Goal: Information Seeking & Learning: Check status

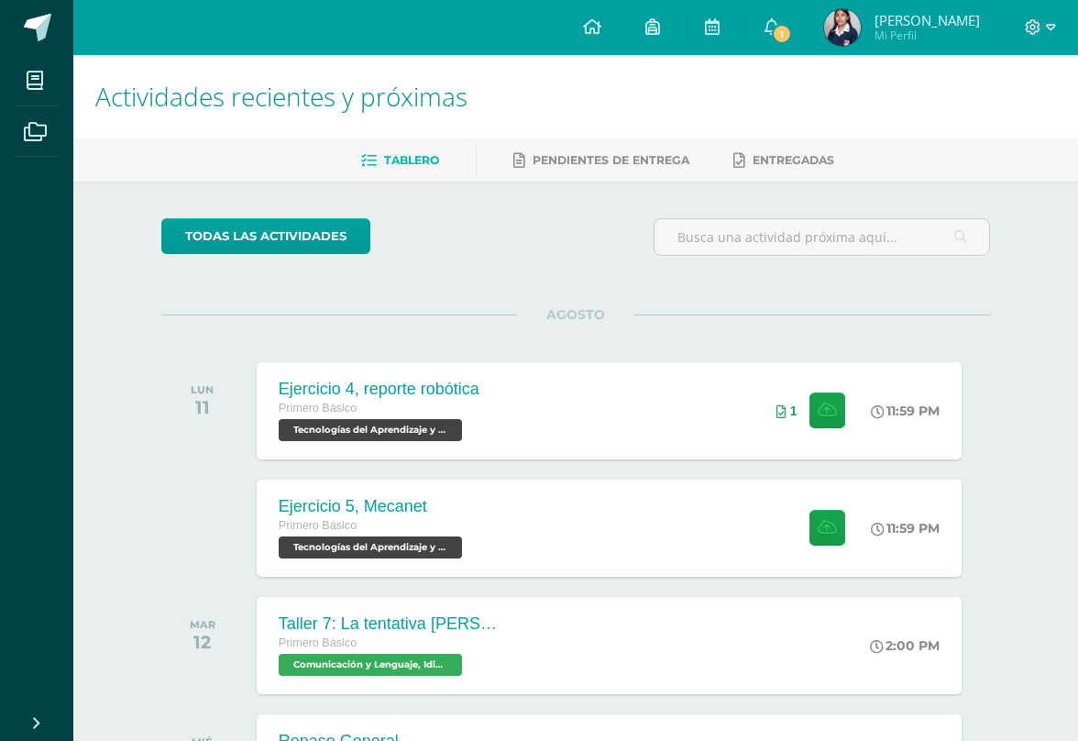
click at [792, 32] on span "1" at bounding box center [782, 34] width 20 height 20
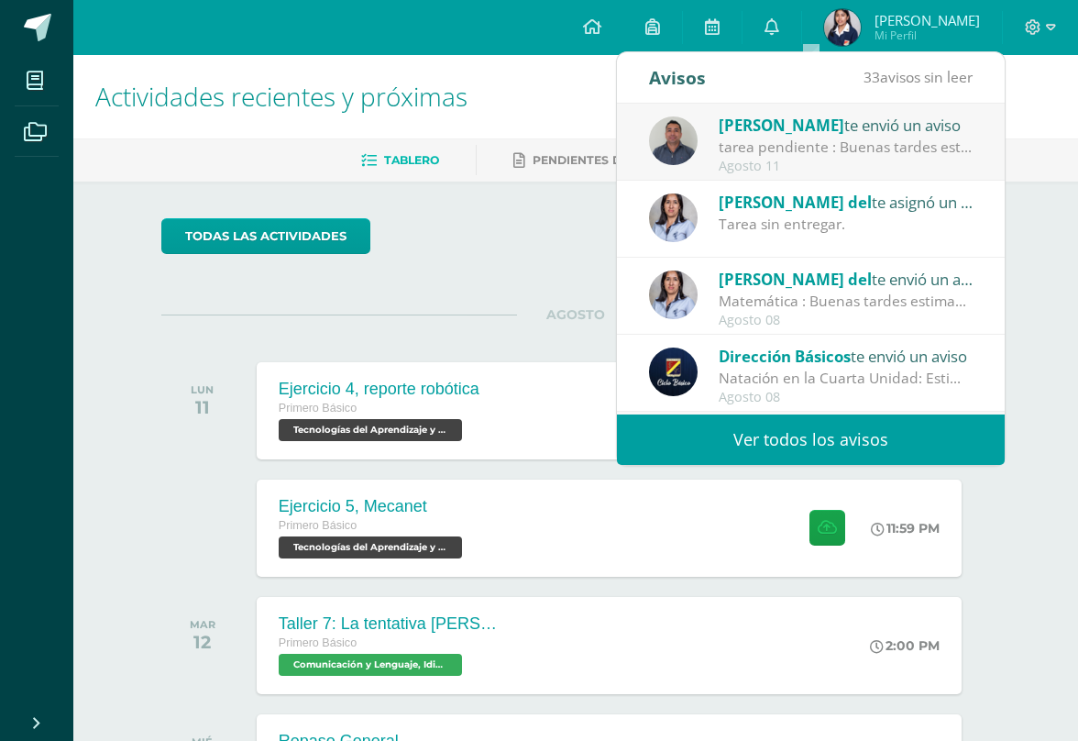
click at [834, 138] on div "tarea pendiente : Buenas tardes estimado padre de familia, reciba un cordial sa…" at bounding box center [846, 147] width 255 height 21
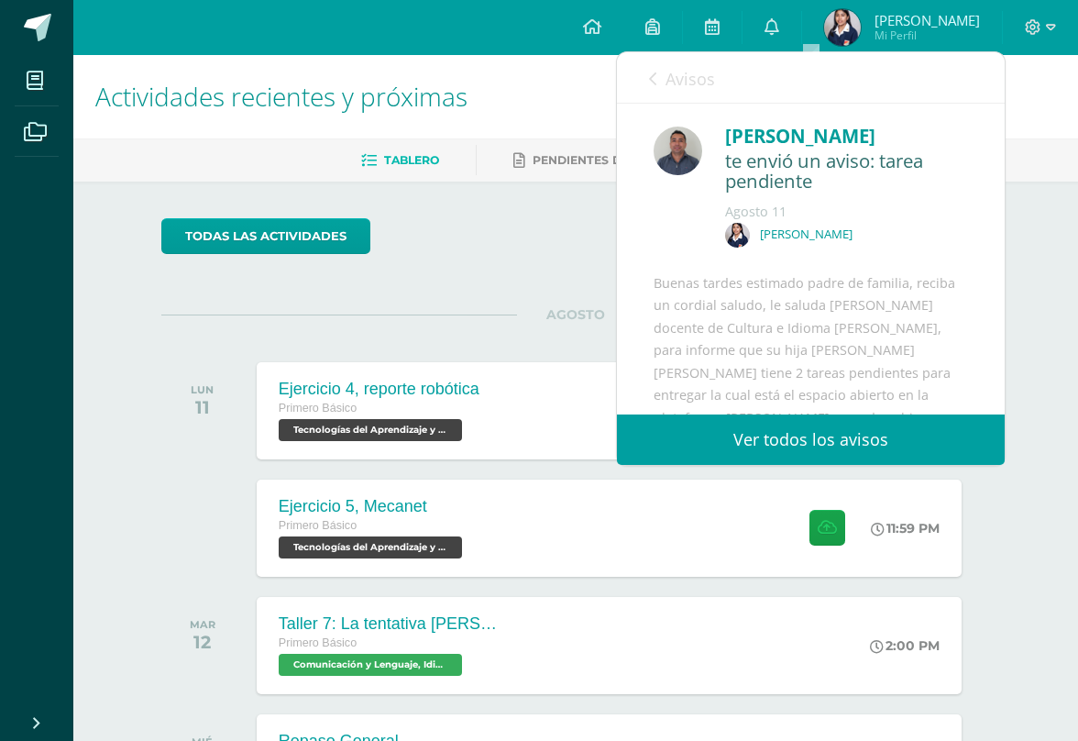
click at [898, 126] on div "[PERSON_NAME]" at bounding box center [846, 136] width 243 height 28
click at [736, 161] on div "te envió un aviso: tarea pendiente" at bounding box center [846, 171] width 243 height 43
click at [691, 158] on img at bounding box center [678, 151] width 49 height 49
click at [699, 136] on img at bounding box center [678, 151] width 49 height 49
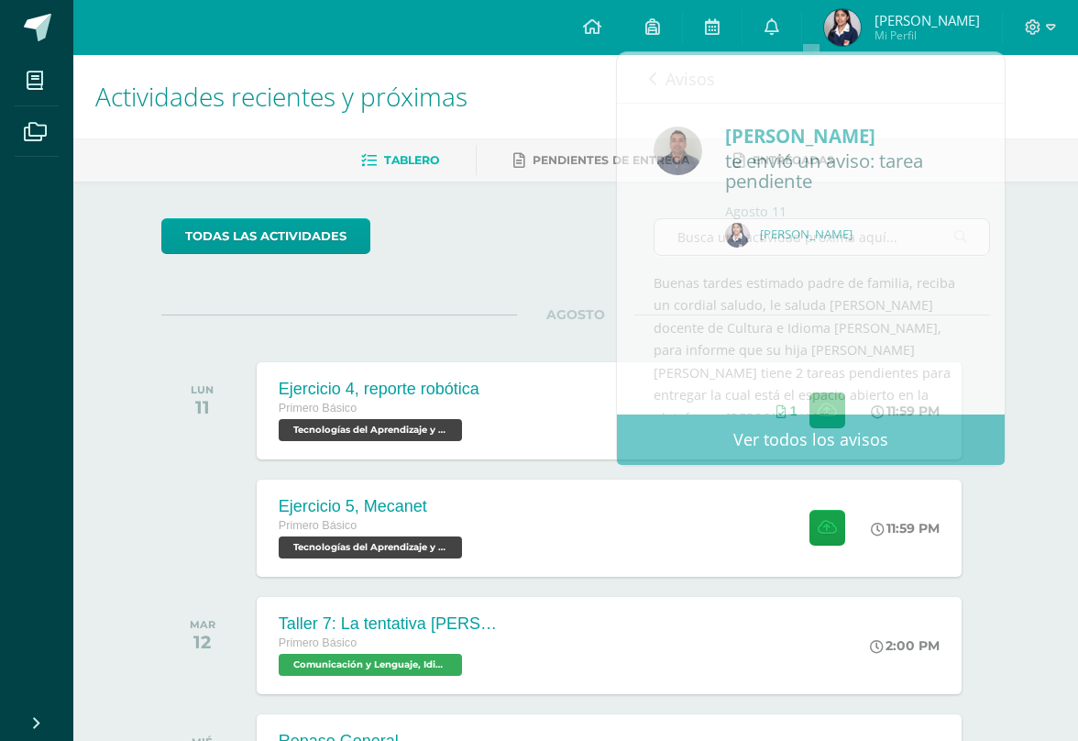
click at [506, 256] on div "todas las Actividades" at bounding box center [576, 244] width 845 height 52
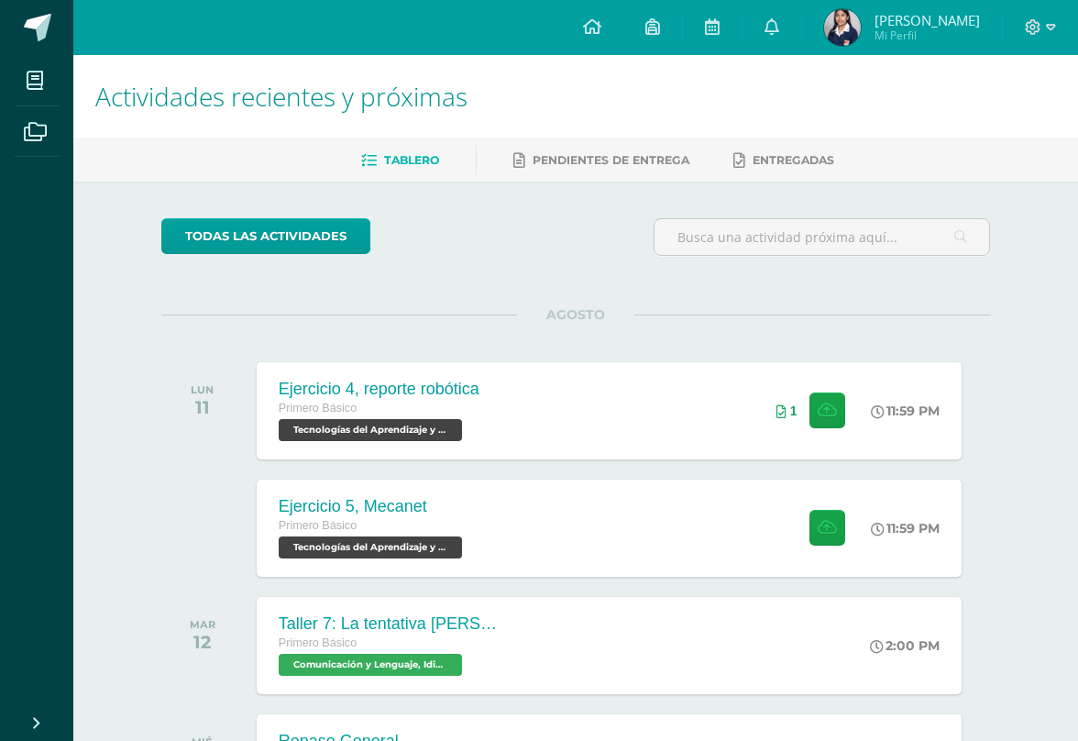
click at [802, 21] on link "0" at bounding box center [772, 27] width 59 height 55
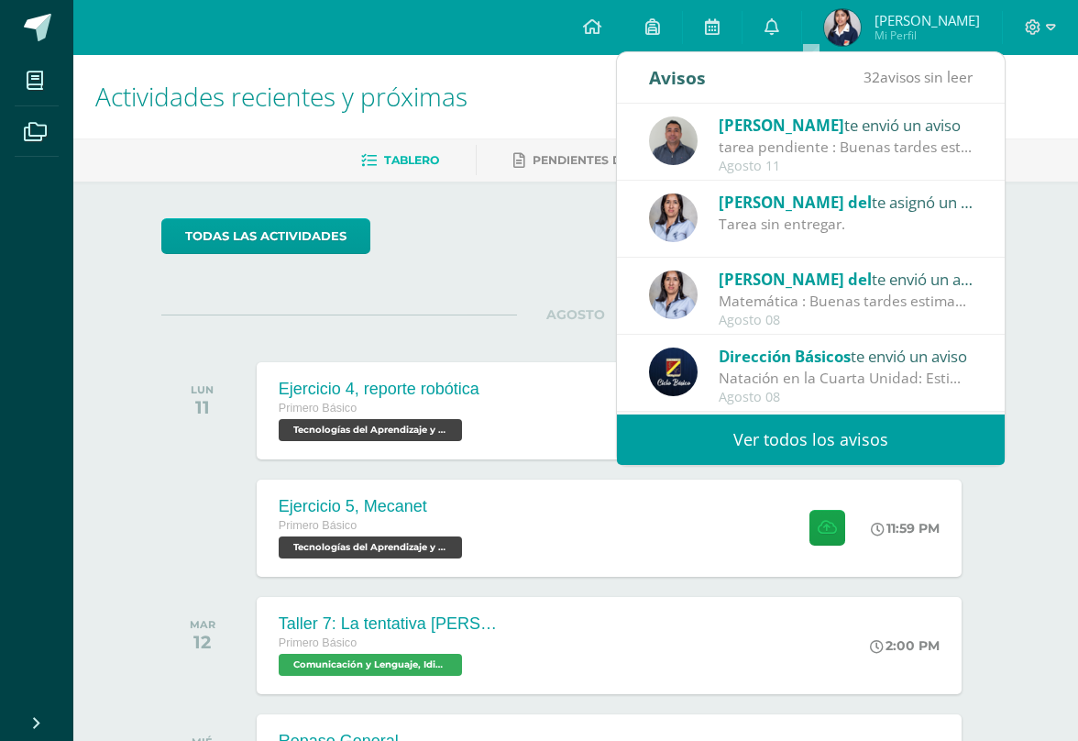
click at [697, 143] on img at bounding box center [673, 140] width 49 height 49
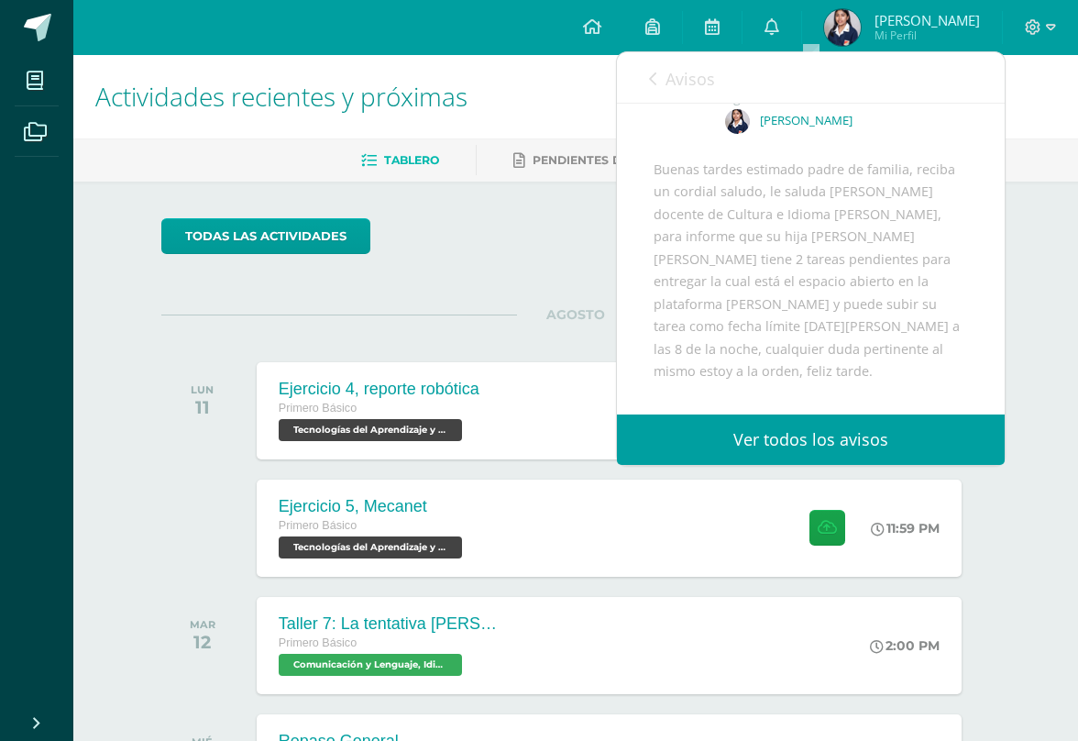
scroll to position [116, 0]
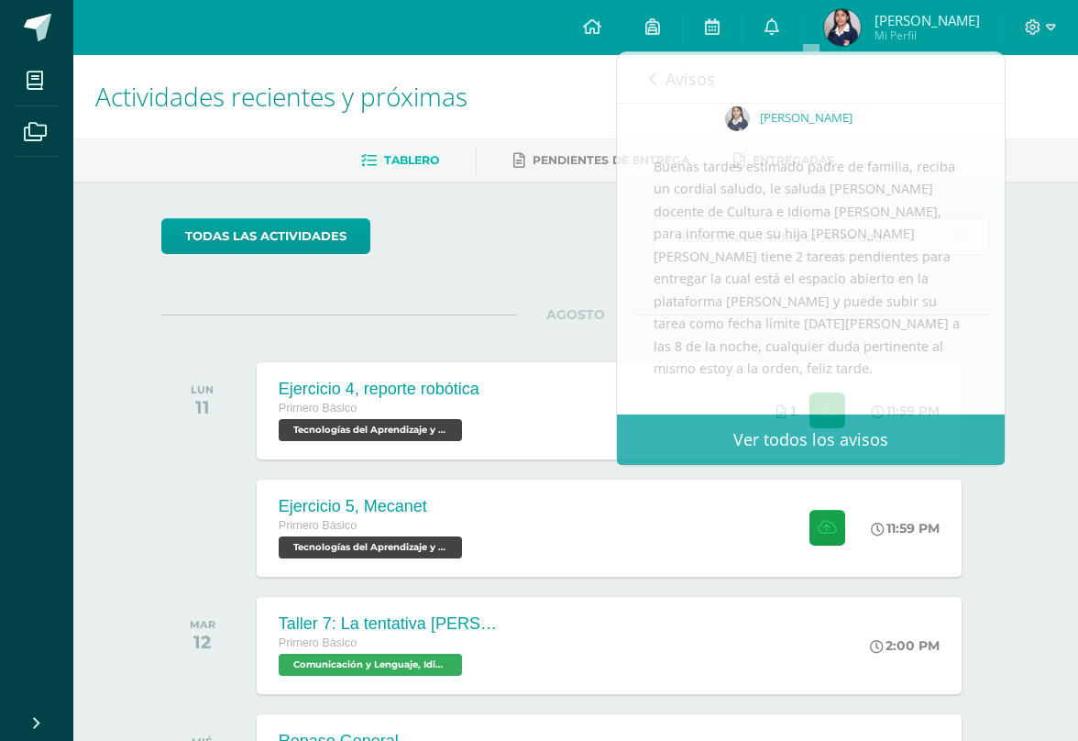
click at [990, 237] on div "Actividades recientes y próximas Tablero Pendientes de entrega Entregadas todas…" at bounding box center [575, 608] width 1005 height 1107
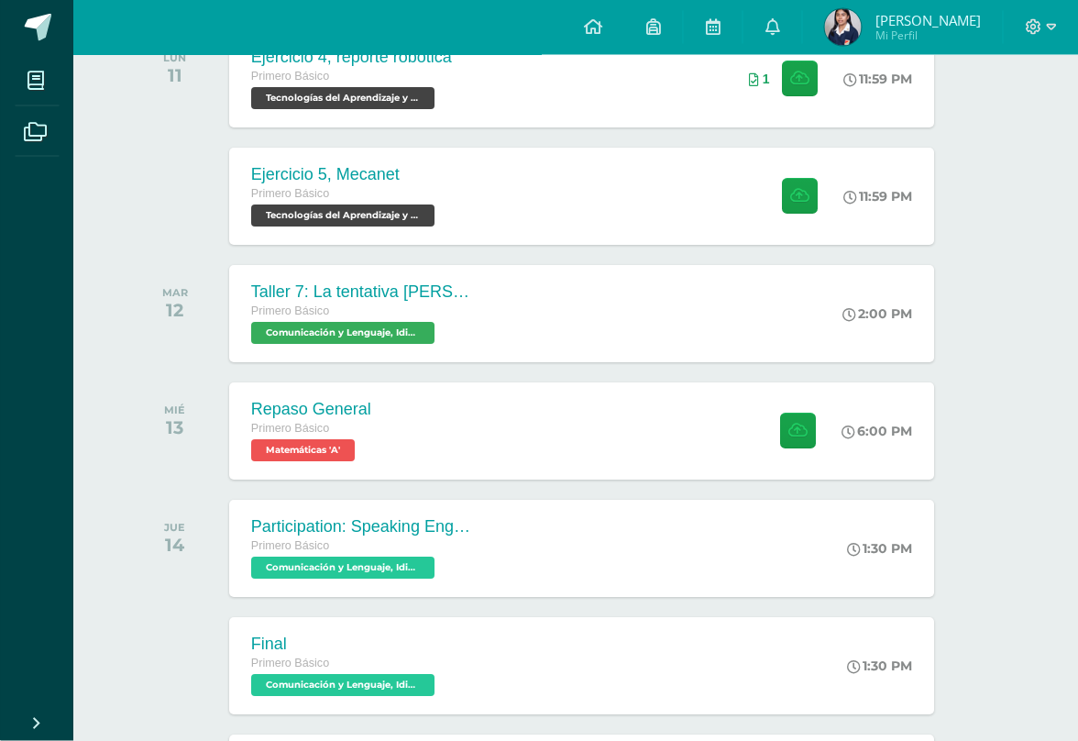
scroll to position [0, 0]
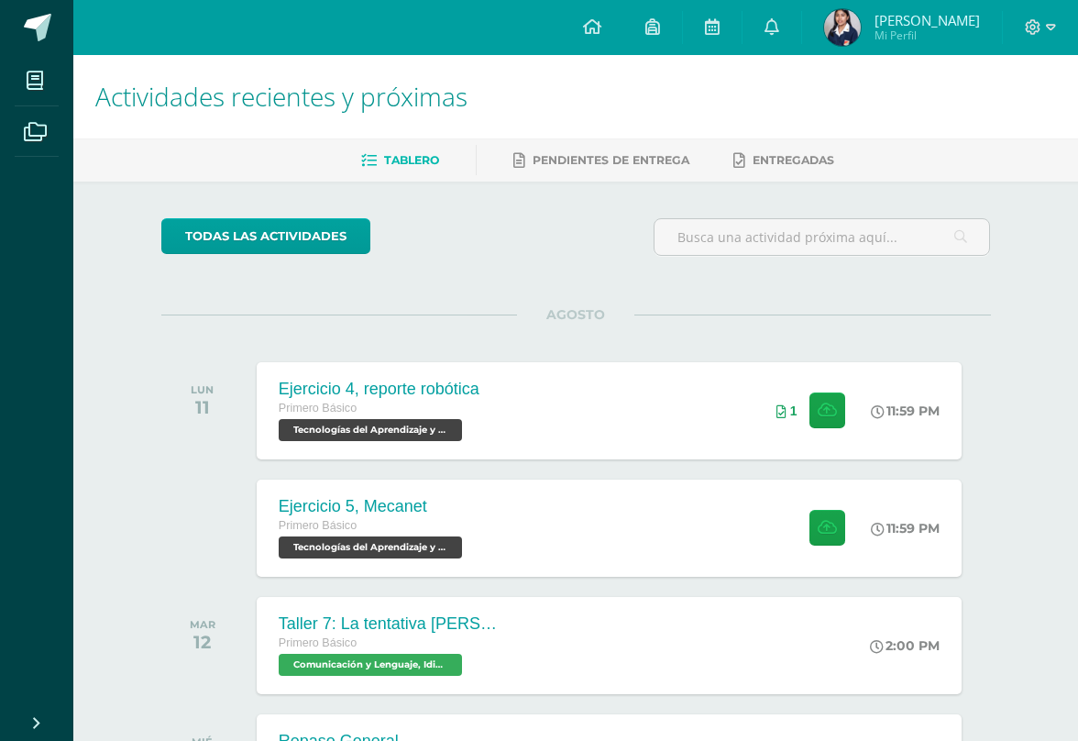
click at [602, 31] on icon at bounding box center [592, 26] width 18 height 17
click at [629, 165] on span "Pendientes de entrega" at bounding box center [611, 160] width 157 height 14
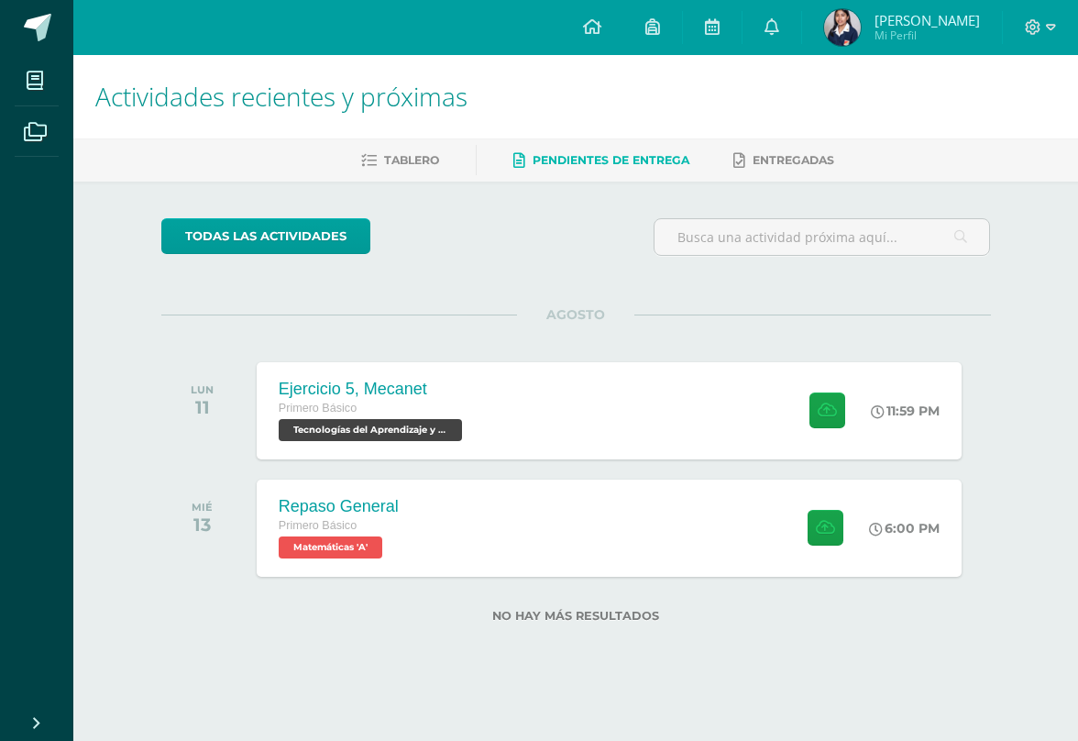
click at [832, 155] on span "Entregadas" at bounding box center [794, 160] width 82 height 14
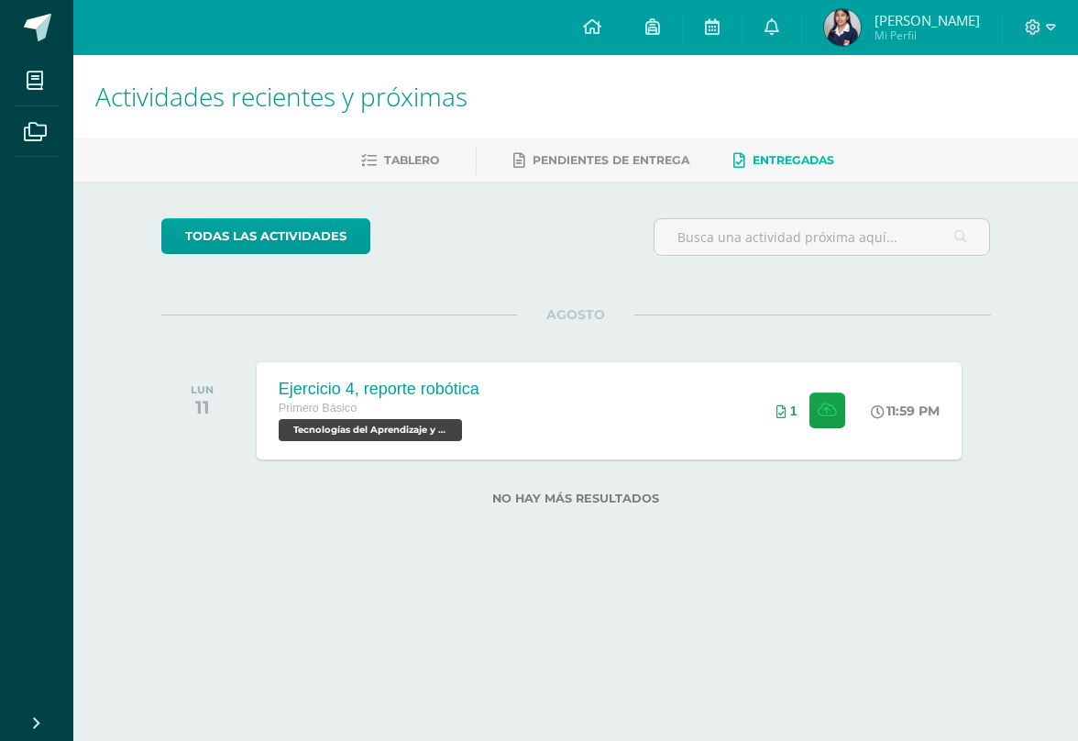
click at [602, 32] on icon at bounding box center [592, 26] width 18 height 17
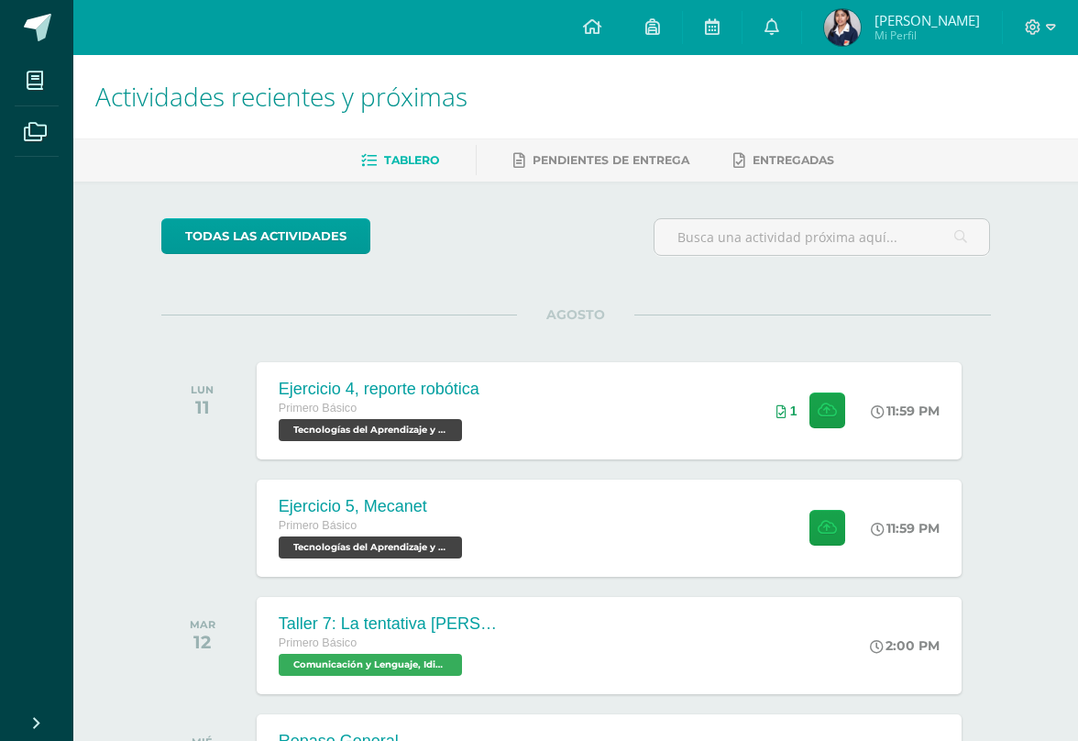
click at [800, 20] on link at bounding box center [772, 27] width 59 height 55
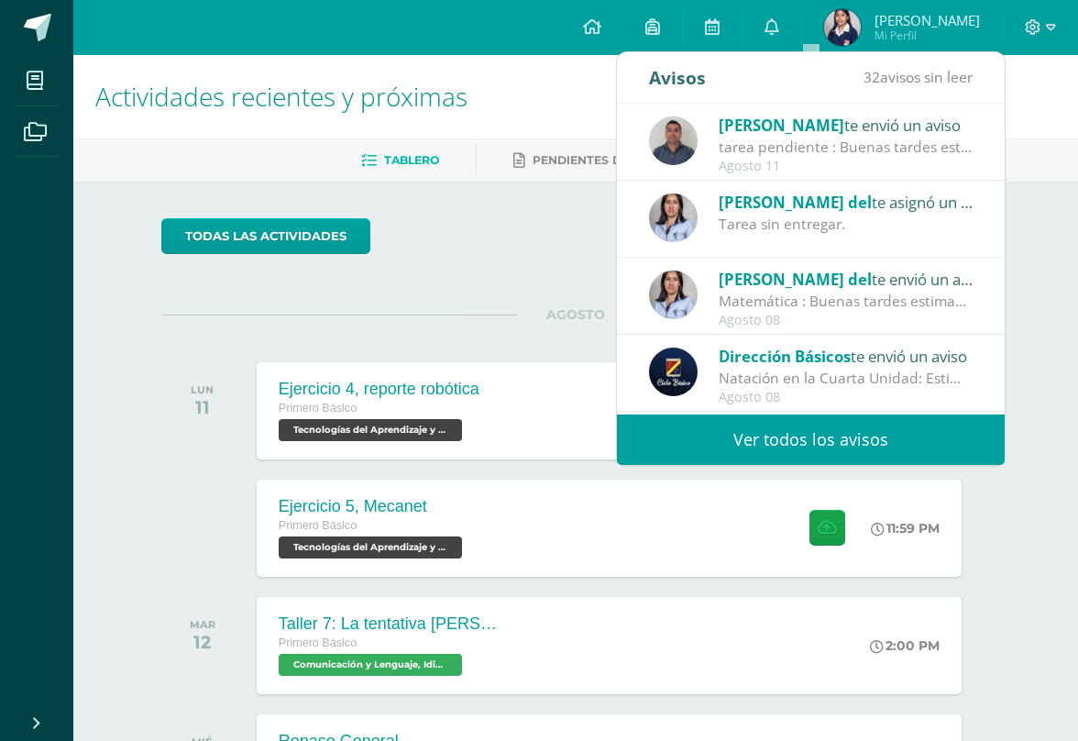
click at [934, 140] on div "tarea pendiente : Buenas tardes estimado padre de familia, reciba un cordial sa…" at bounding box center [846, 147] width 255 height 21
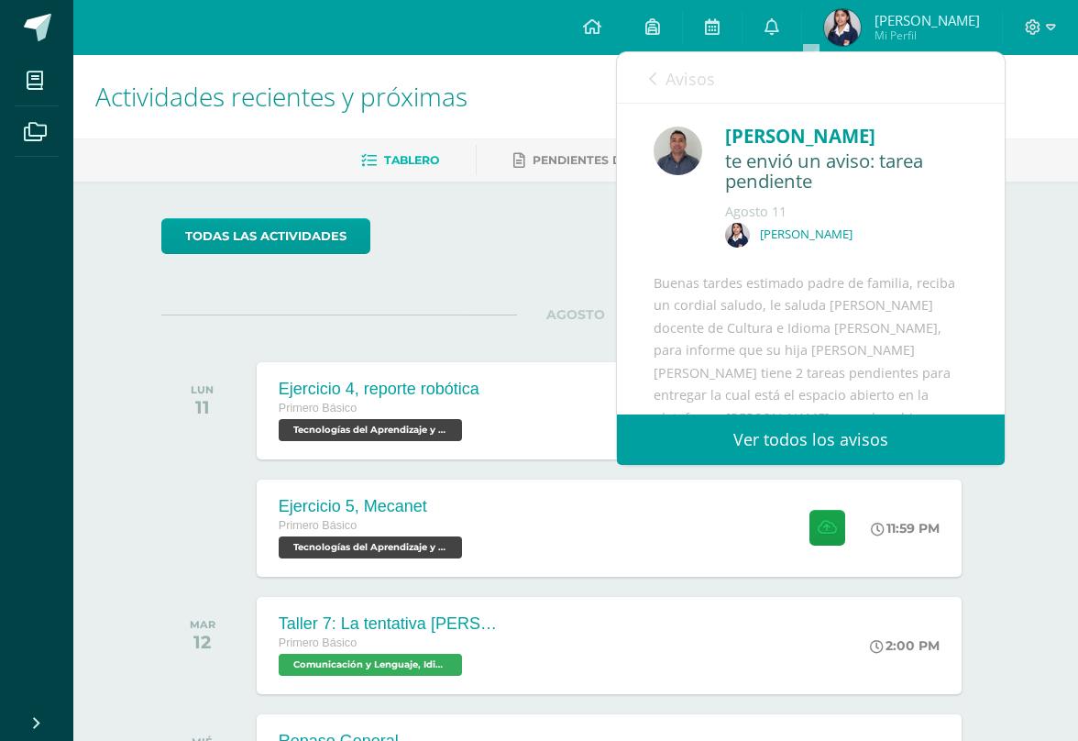
click at [932, 269] on div "[PERSON_NAME] te envió un aviso: tarea pendiente [DATE] [PERSON_NAME] [PERSON_N…" at bounding box center [811, 377] width 388 height 547
click at [835, 138] on div "[PERSON_NAME]" at bounding box center [846, 136] width 243 height 28
click at [861, 143] on div "[PERSON_NAME]" at bounding box center [846, 136] width 243 height 28
click at [762, 127] on div "[PERSON_NAME]" at bounding box center [846, 136] width 243 height 28
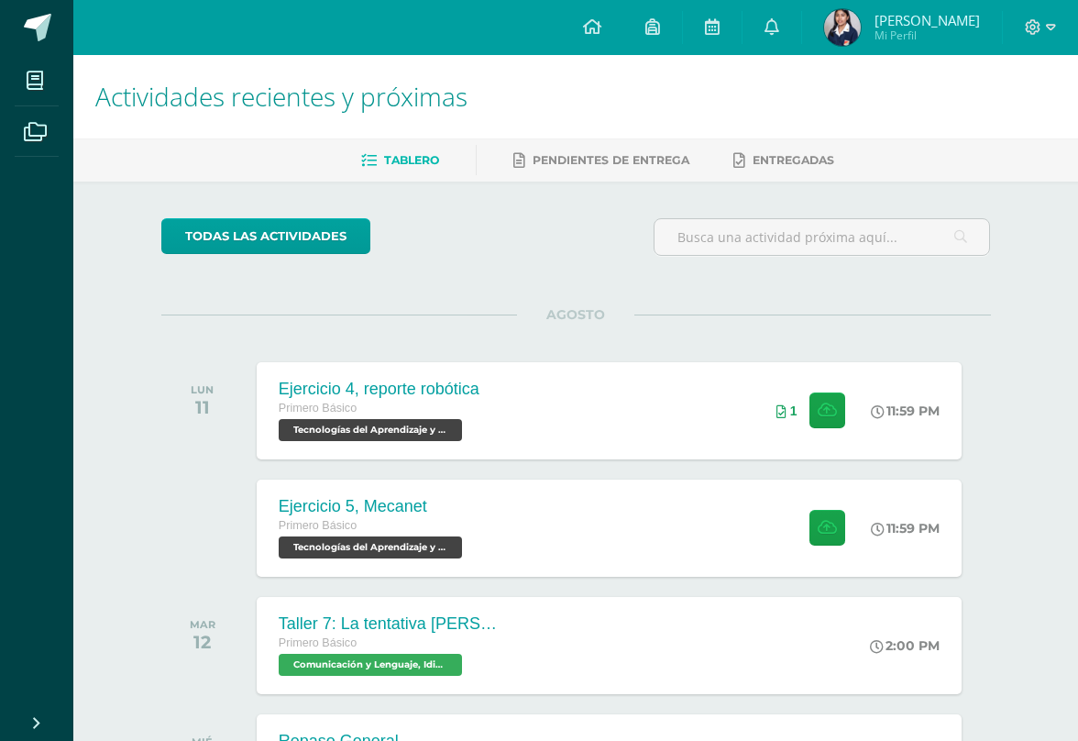
click at [537, 229] on div "todas las Actividades" at bounding box center [576, 244] width 845 height 52
click at [779, 24] on icon at bounding box center [772, 26] width 15 height 17
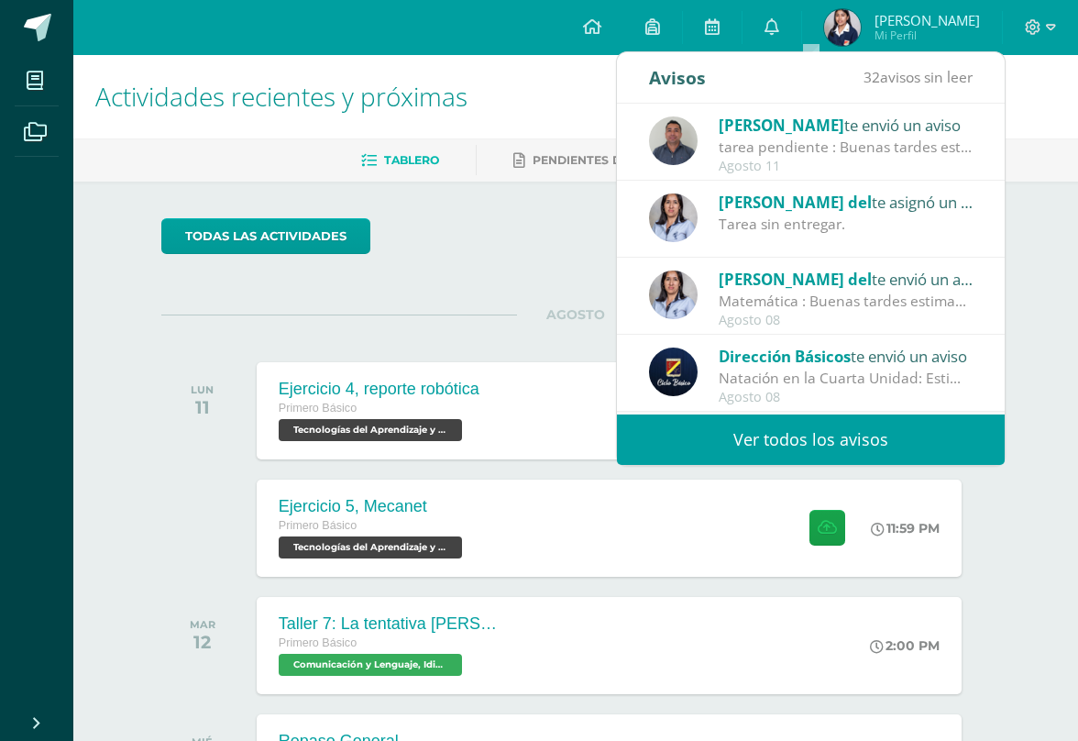
click at [725, 135] on span "[PERSON_NAME]" at bounding box center [782, 125] width 126 height 21
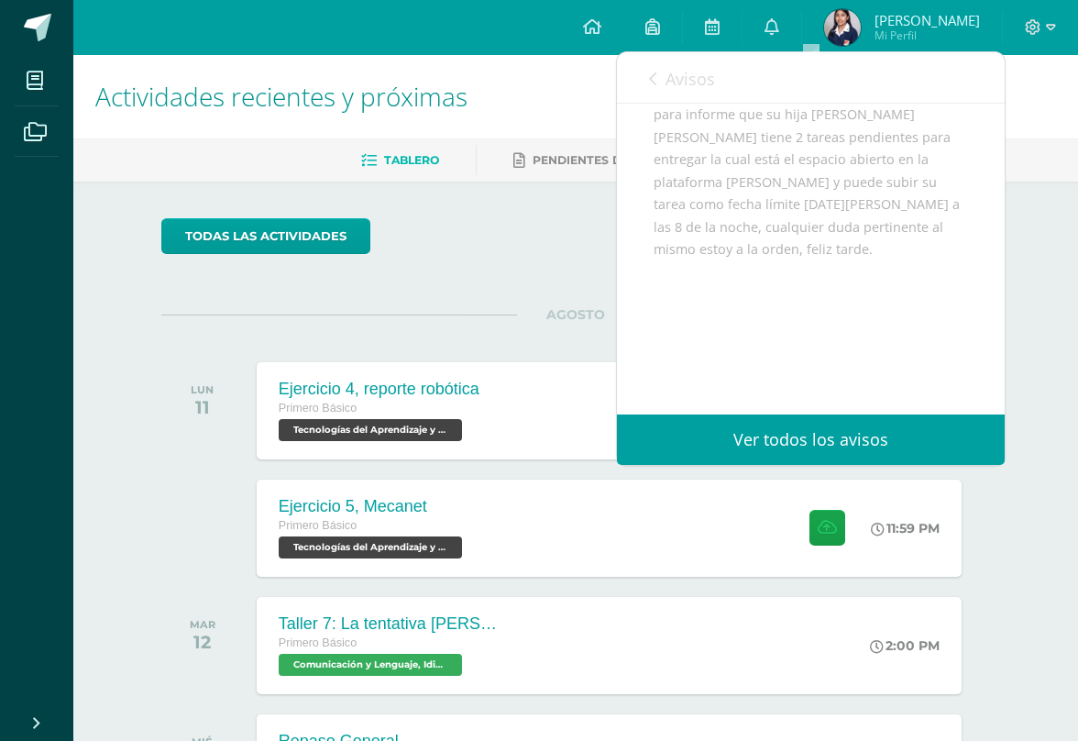
scroll to position [249, 0]
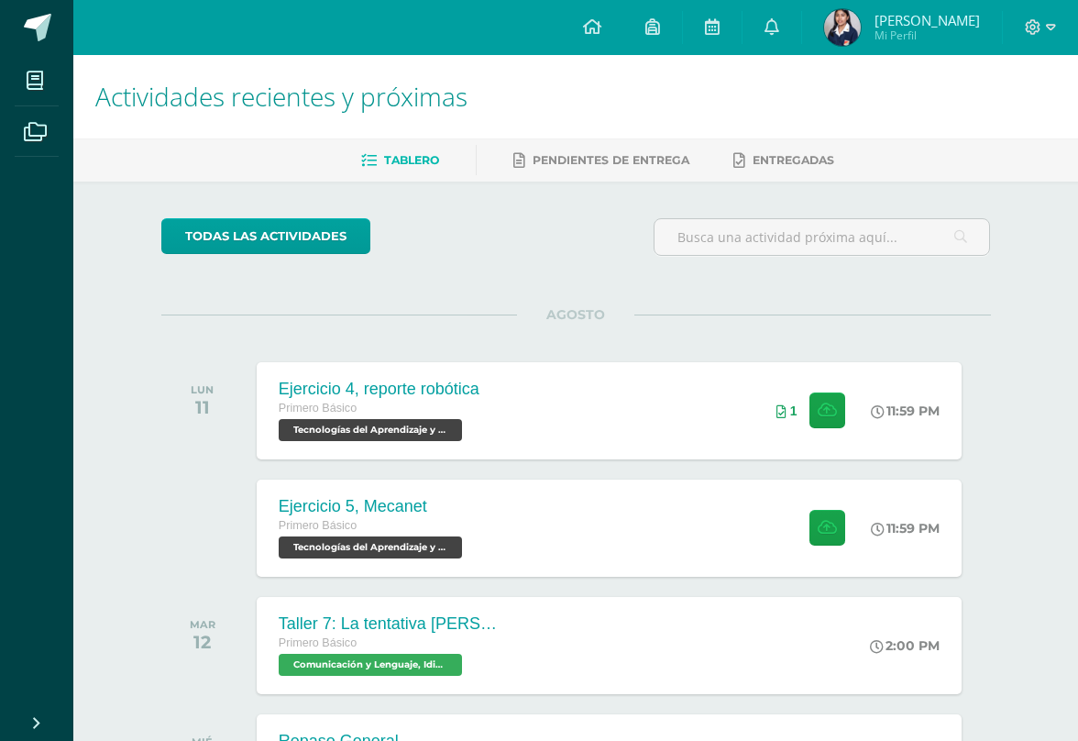
click at [1032, 185] on div "Actividades recientes y próximas Tablero Pendientes de entrega Entregadas todas…" at bounding box center [575, 661] width 1005 height 1213
